Goal: Information Seeking & Learning: Learn about a topic

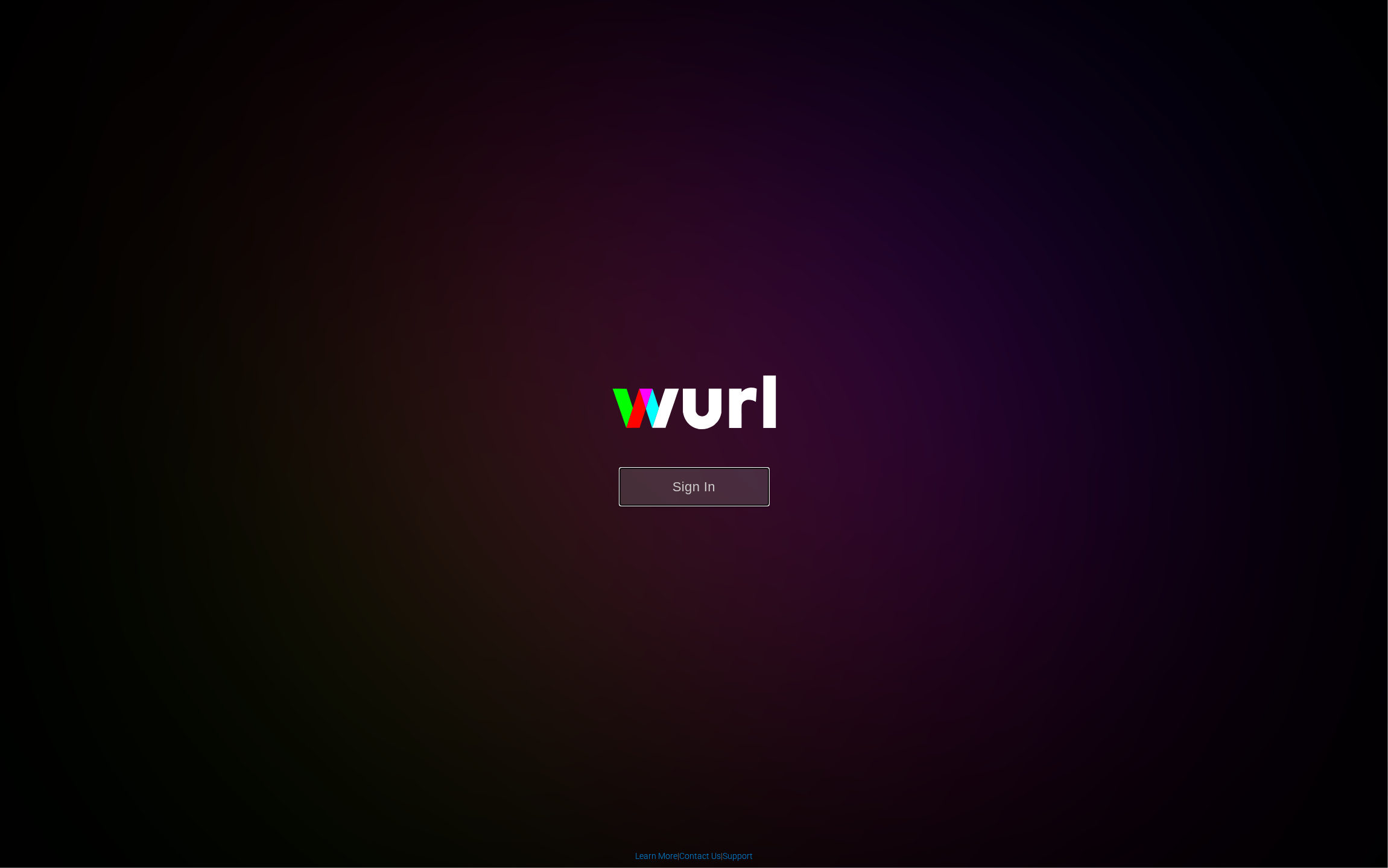
click at [691, 503] on button "Sign In" at bounding box center [694, 487] width 151 height 39
click at [692, 489] on button "Sign In" at bounding box center [694, 487] width 151 height 39
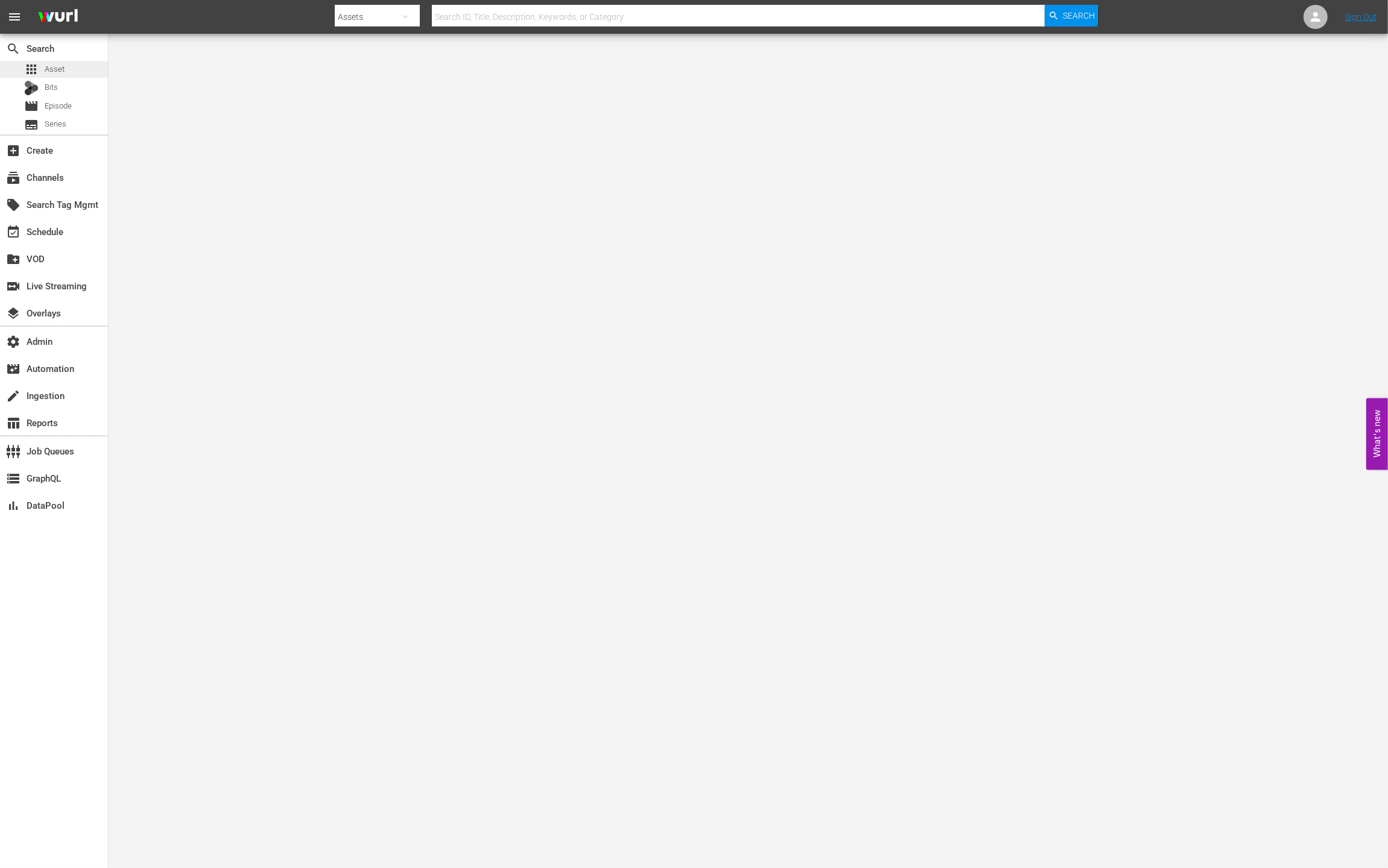
click at [68, 75] on div "apps Asset" at bounding box center [54, 69] width 108 height 17
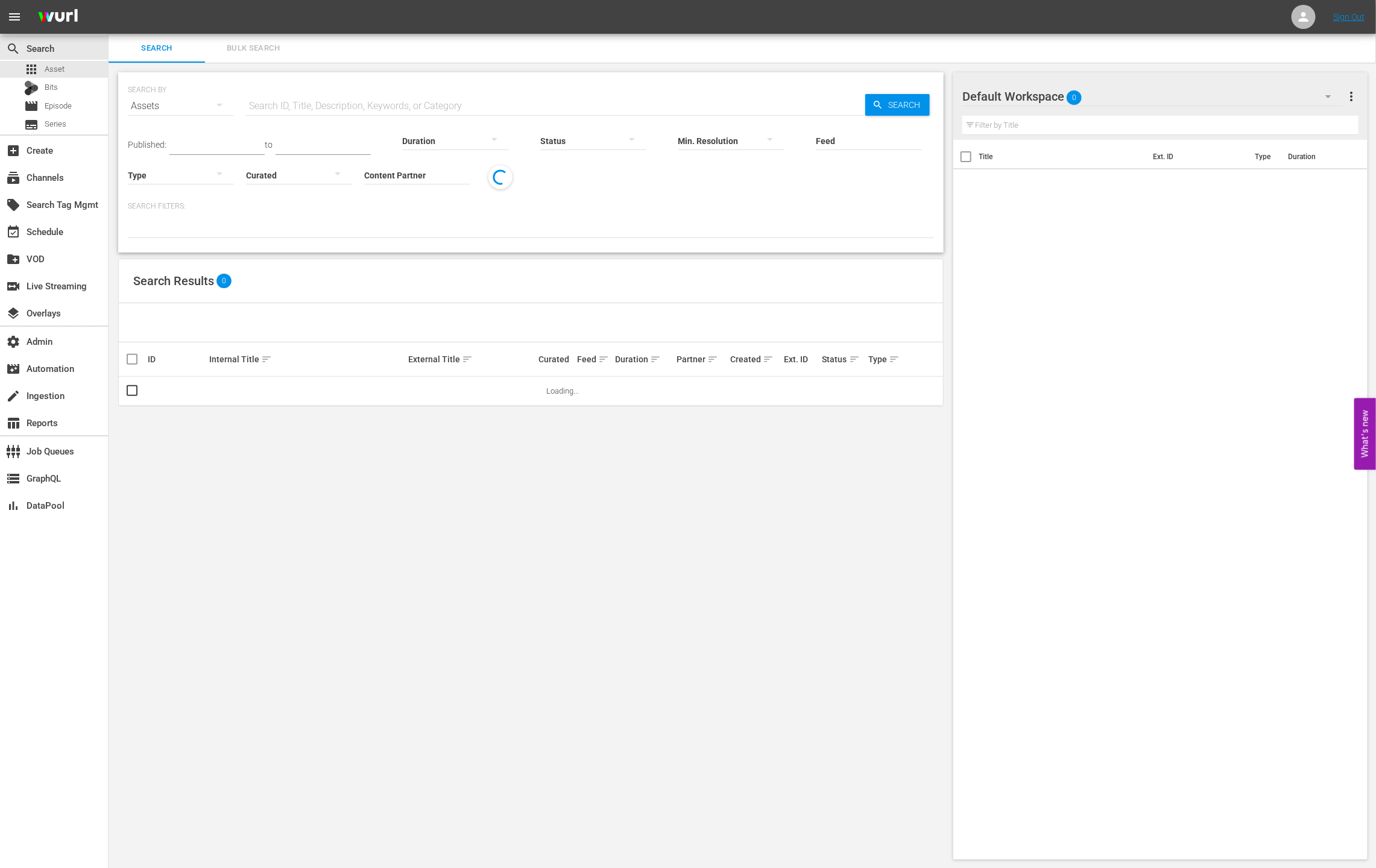
click at [277, 100] on input "text" at bounding box center [555, 106] width 619 height 29
type input "nurse"
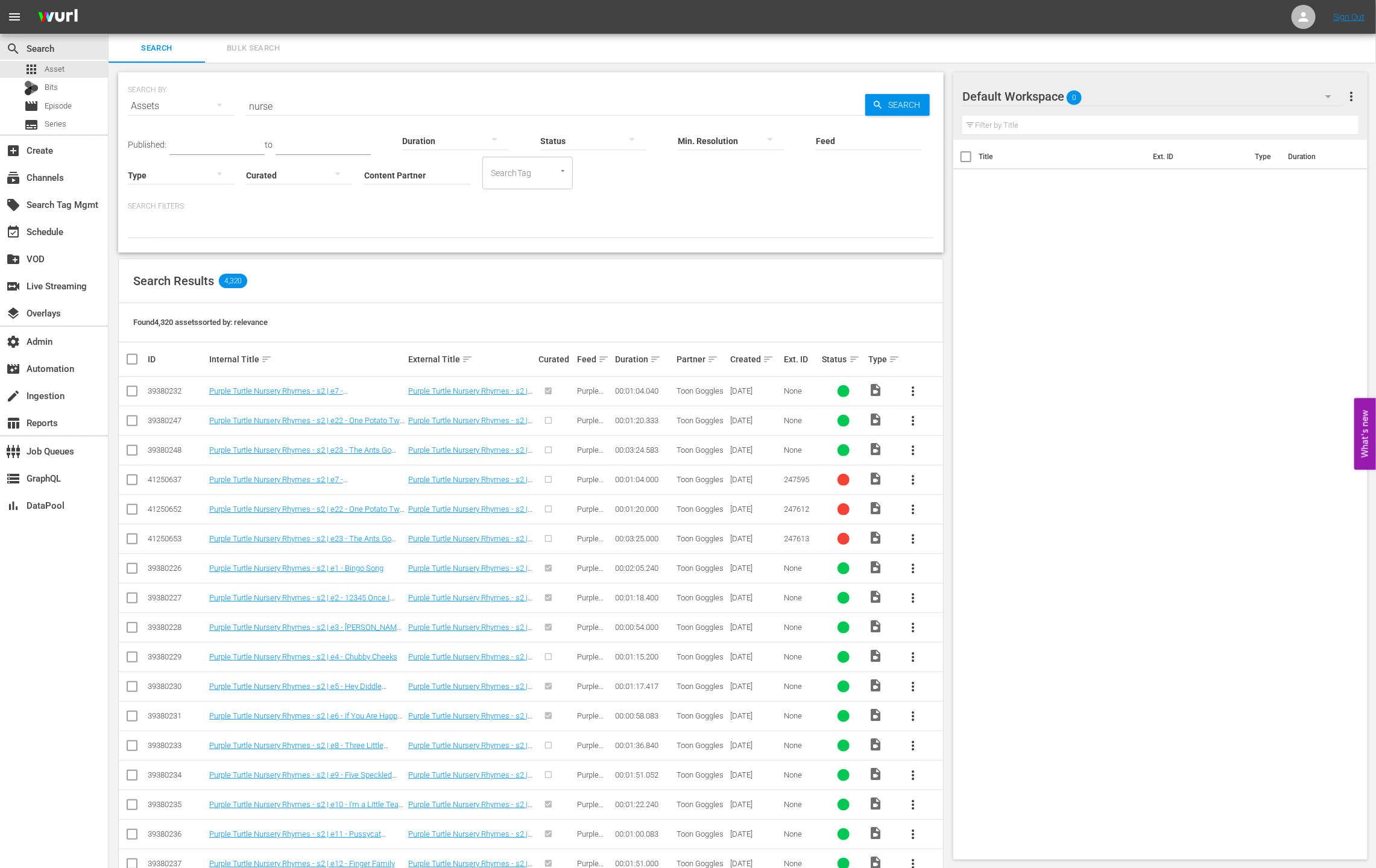
click at [525, 239] on div "SEARCH BY Search By Assets Search ID, Title, Description, Keywords, or Category…" at bounding box center [531, 162] width 826 height 180
click at [560, 177] on div "SearchTag" at bounding box center [528, 173] width 90 height 32
click at [437, 217] on div at bounding box center [531, 228] width 806 height 20
click at [429, 175] on input "Content Partner" at bounding box center [417, 176] width 106 height 43
click at [432, 205] on div "ShoutFactory (45)" at bounding box center [462, 209] width 177 height 29
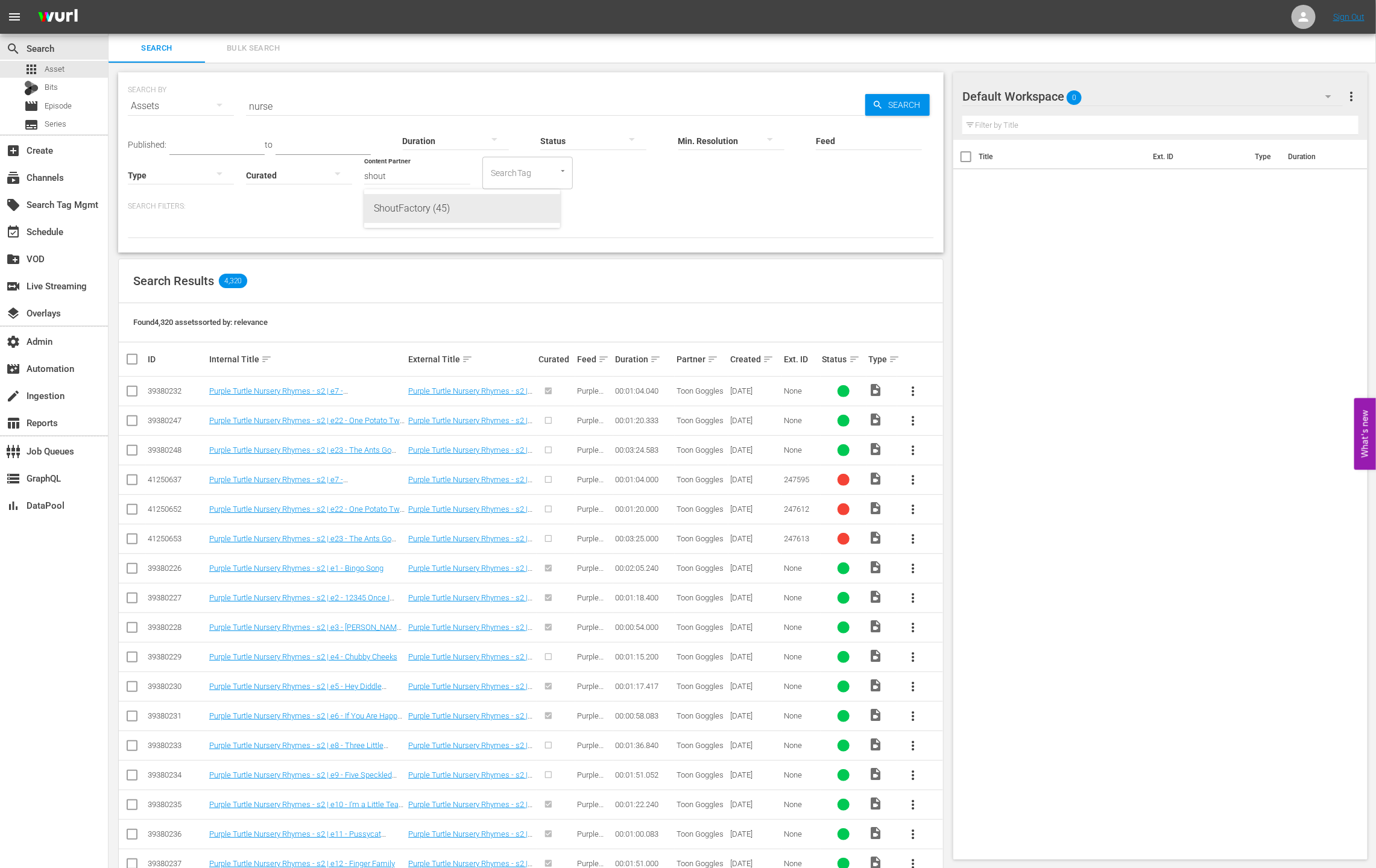
type input "ShoutFactory (45)"
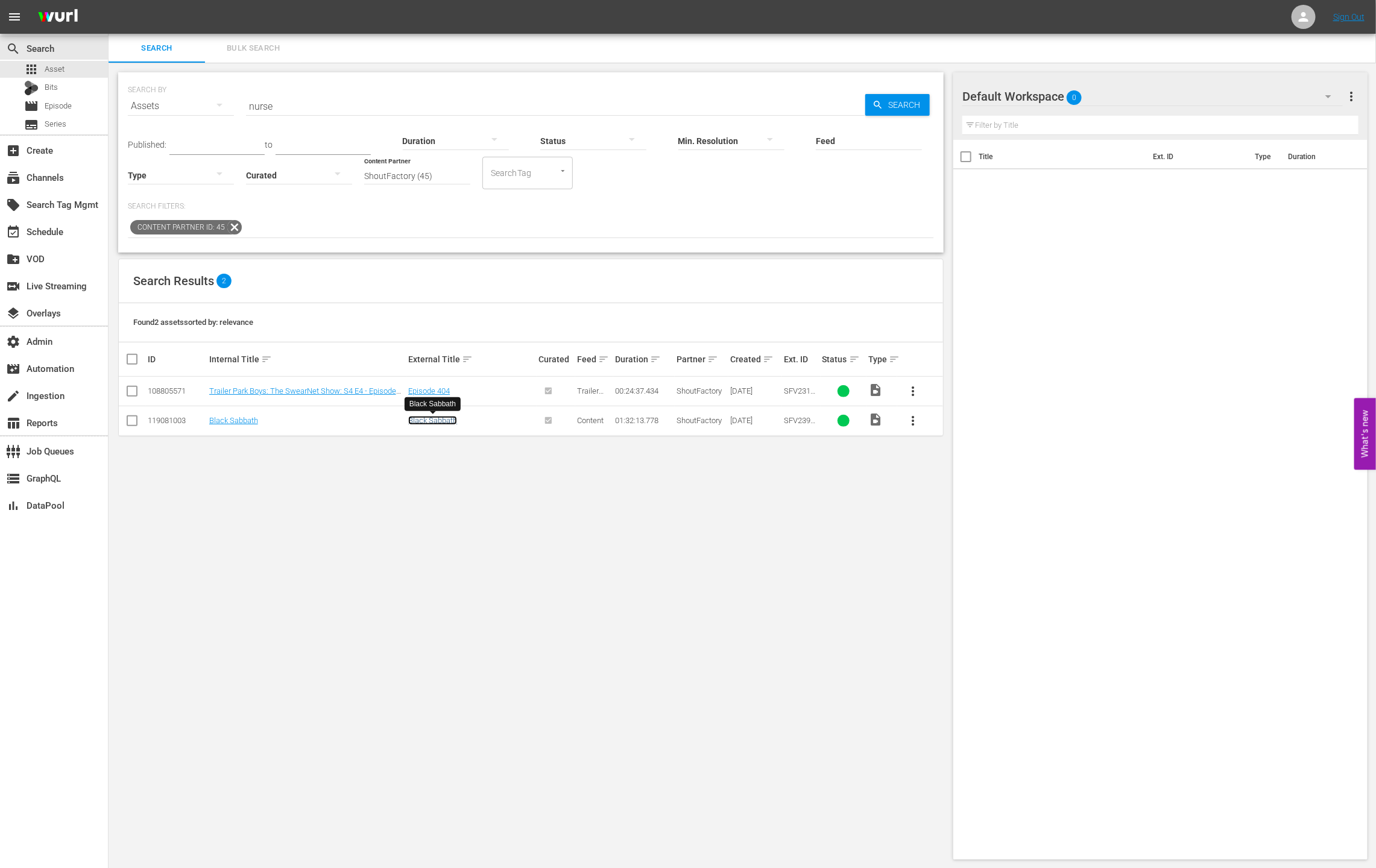
click at [443, 419] on link "Black Sabbath" at bounding box center [433, 420] width 49 height 9
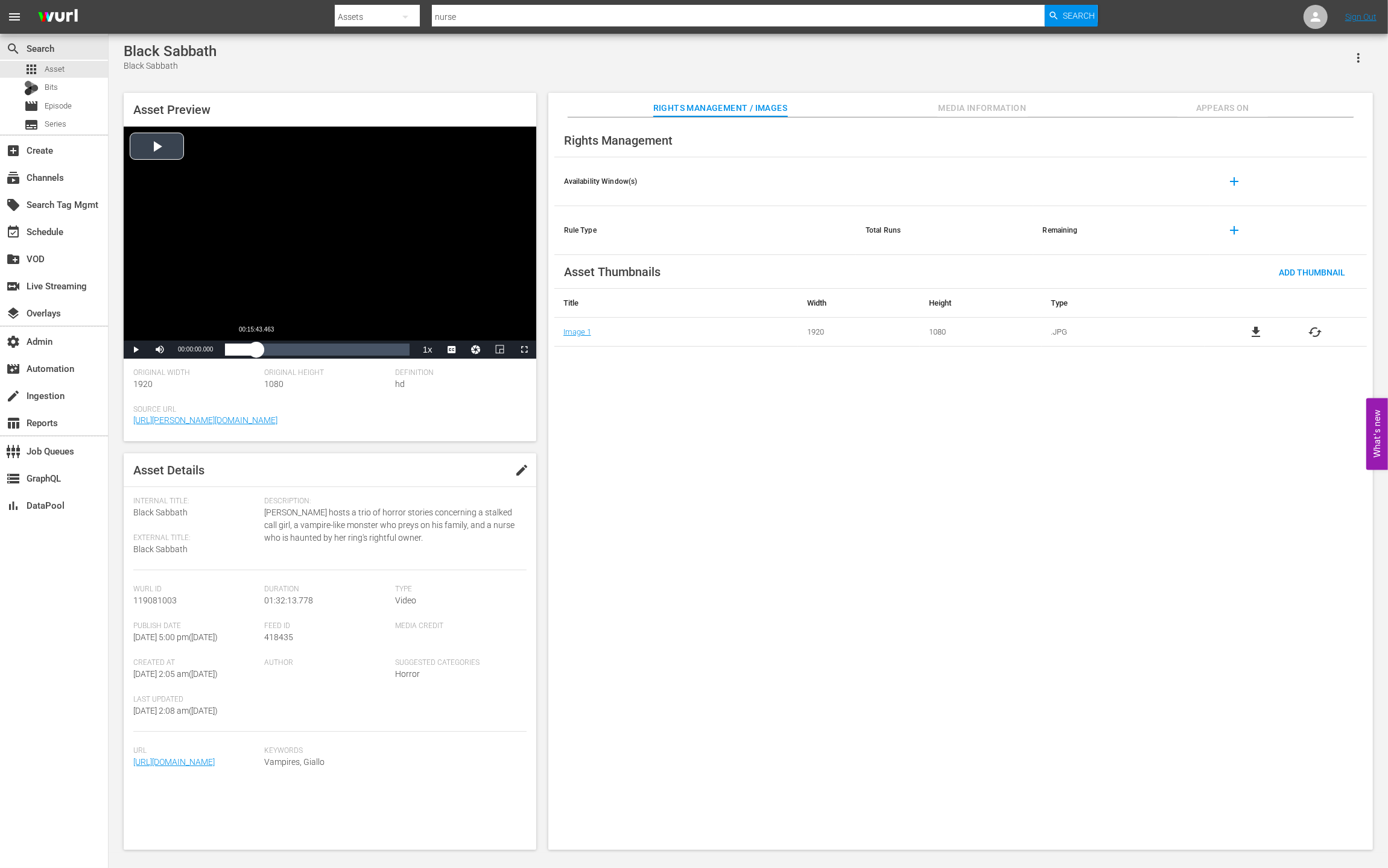
click at [256, 344] on div "Loaded : 0.11% 00:15:43.463 00:00:00.000" at bounding box center [317, 350] width 184 height 12
click at [312, 345] on div "00:43:32.668" at bounding box center [312, 350] width 1 height 12
click at [357, 351] on div "Loaded : 48.18% 01:06:13.434 00:43:52.296" at bounding box center [317, 350] width 184 height 12
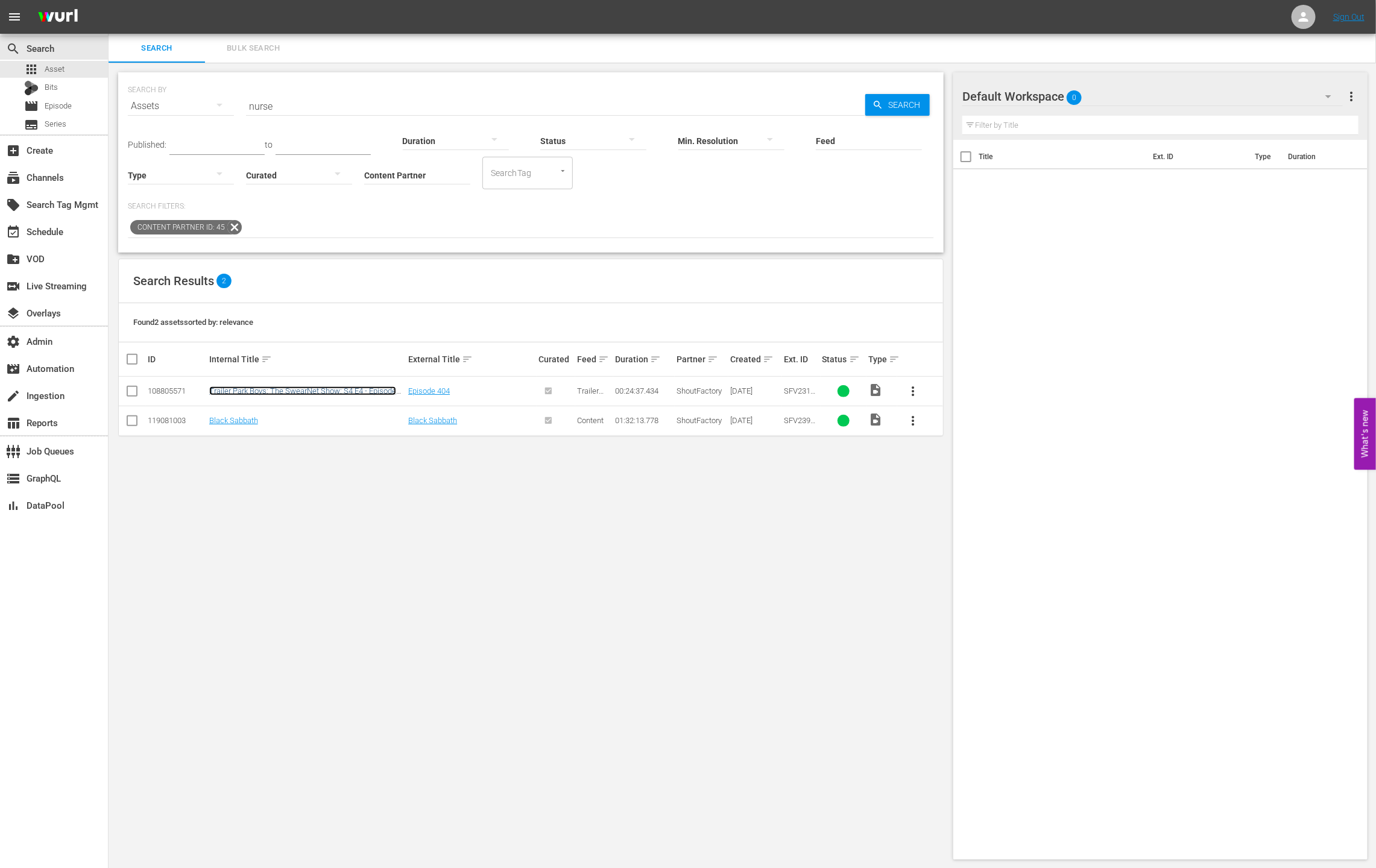
click at [363, 388] on link "Trailer Park Boys: The SwearNet Show: S4 E4 - Episode 404" at bounding box center [302, 395] width 187 height 18
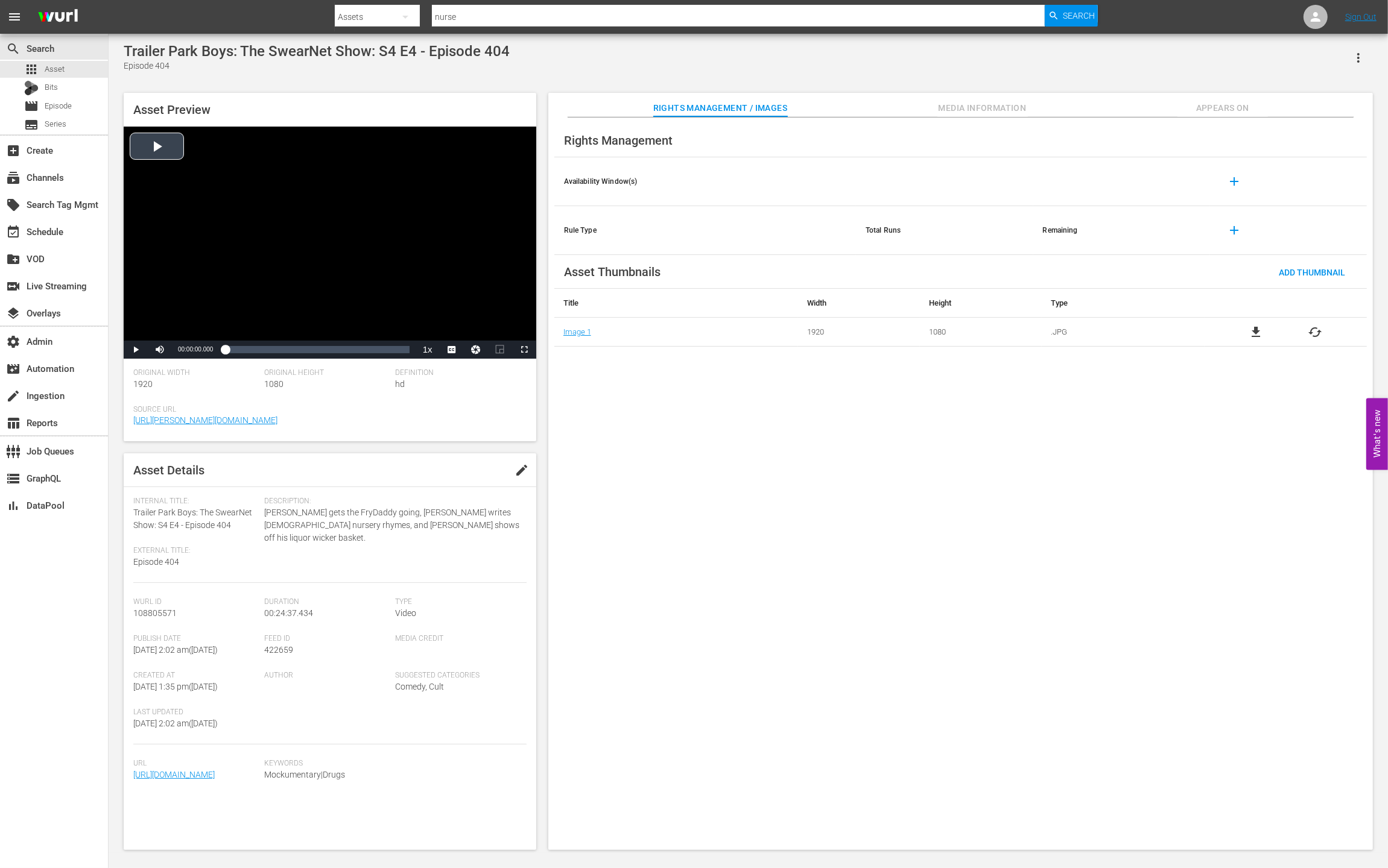
click at [165, 152] on div "Video Player" at bounding box center [330, 233] width 413 height 214
click at [266, 336] on div "Video Player" at bounding box center [330, 233] width 413 height 214
click at [270, 343] on div "Loaded : 1.62% 00:06:08.147 00:00:00.825" at bounding box center [317, 349] width 196 height 18
click at [312, 349] on div "Loaded : 25.60% 00:11:42.386 00:06:08.335" at bounding box center [317, 350] width 184 height 12
click at [353, 348] on div "Loaded : 47.96% 00:17:13.238 00:11:40.305" at bounding box center [317, 350] width 184 height 12
